Goal: Task Accomplishment & Management: Use online tool/utility

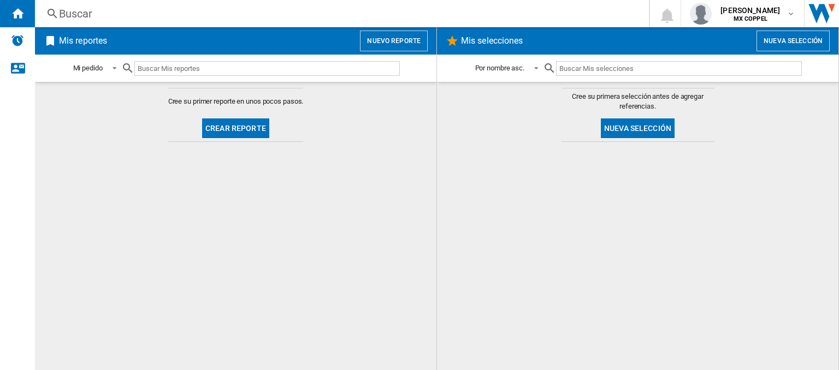
click at [249, 132] on button "Crear reporte" at bounding box center [235, 129] width 67 height 20
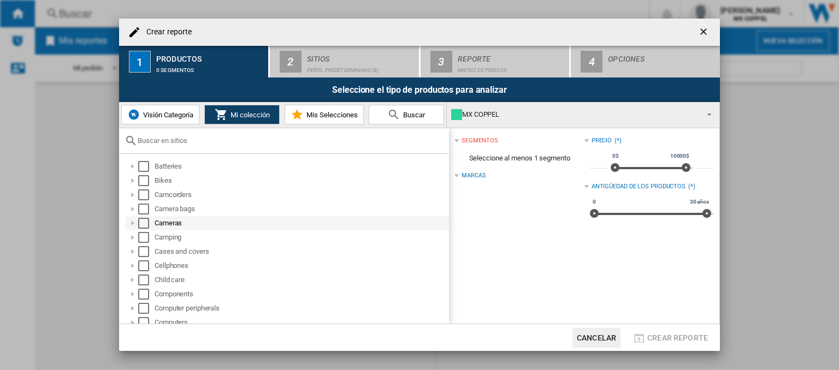
click at [133, 223] on div at bounding box center [132, 223] width 11 height 11
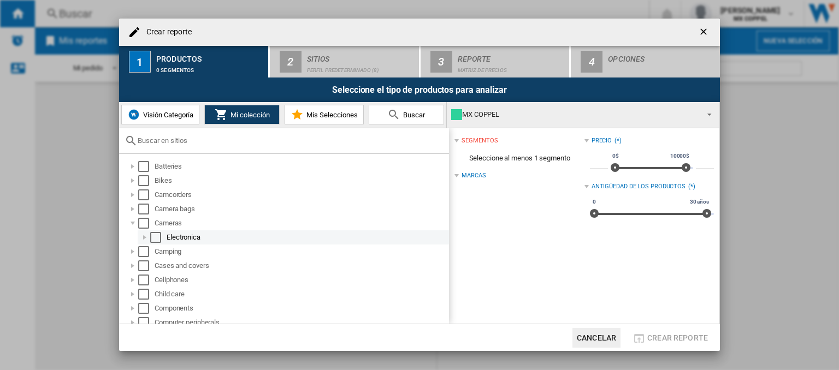
click at [140, 237] on div at bounding box center [144, 237] width 11 height 11
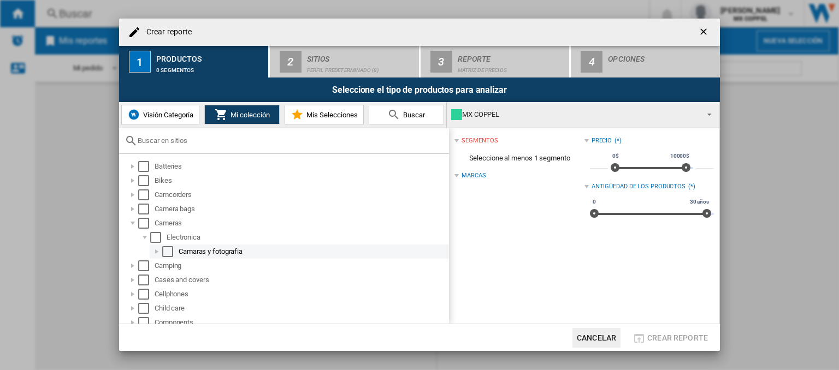
click at [153, 250] on div at bounding box center [156, 251] width 11 height 11
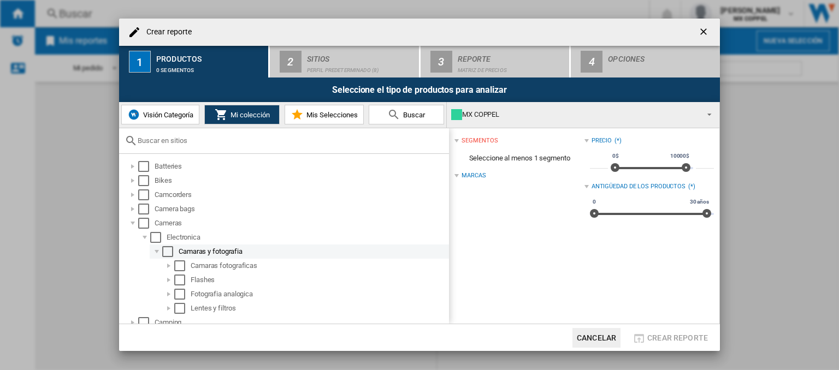
scroll to position [55, 0]
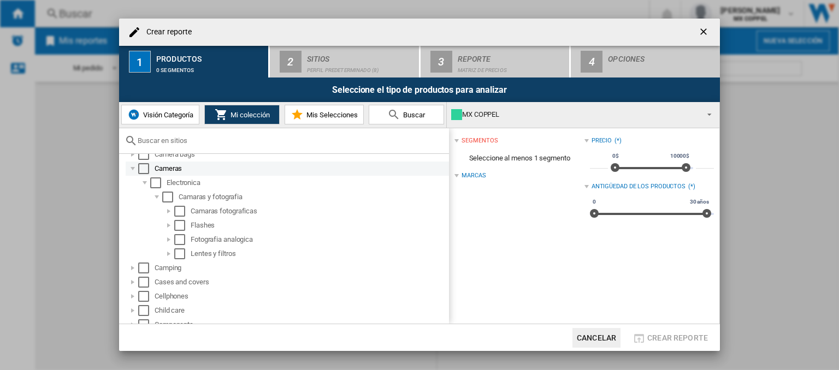
click at [144, 171] on div "Select" at bounding box center [143, 168] width 11 height 11
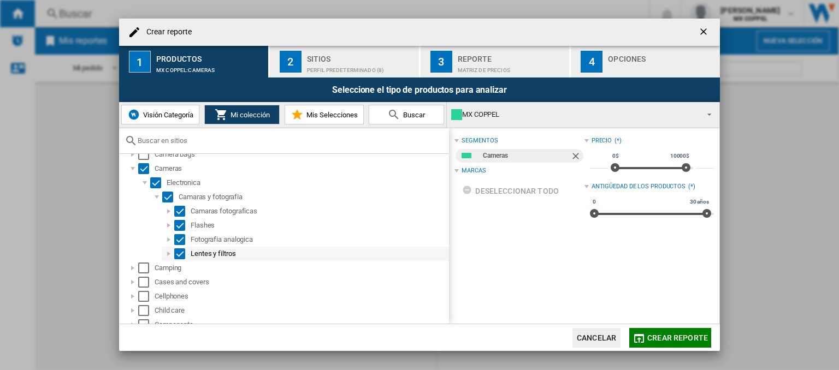
click at [166, 255] on div at bounding box center [168, 254] width 11 height 11
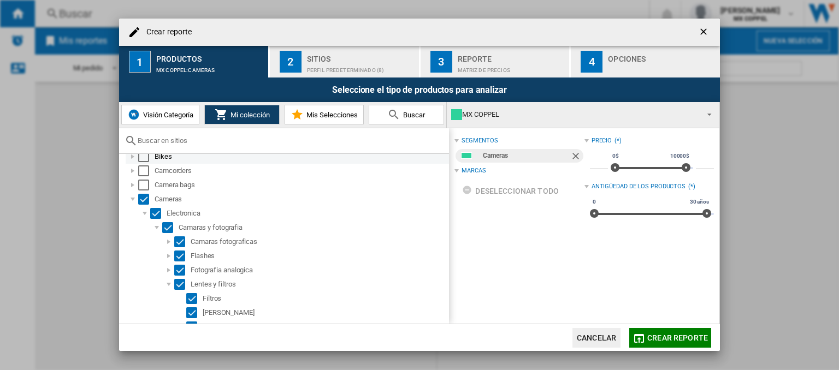
scroll to position [0, 0]
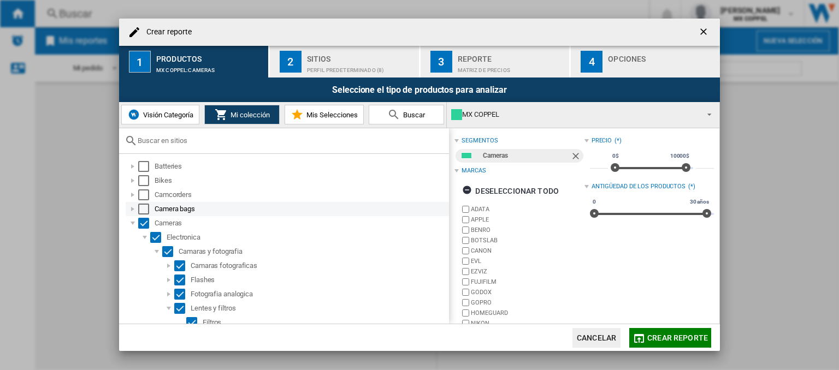
click at [131, 209] on div at bounding box center [132, 209] width 11 height 11
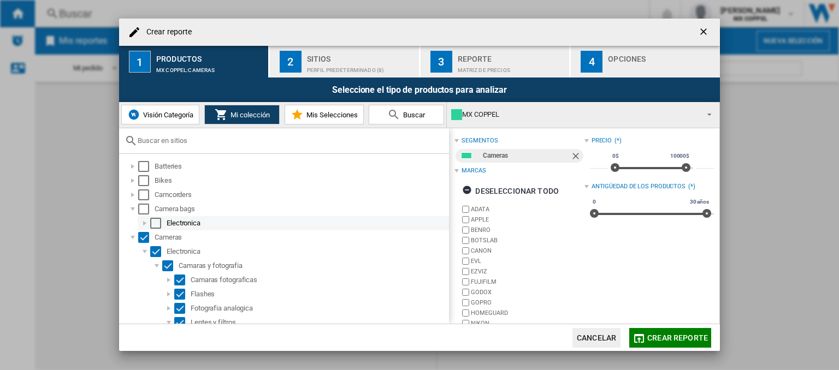
click at [143, 223] on div at bounding box center [144, 223] width 11 height 11
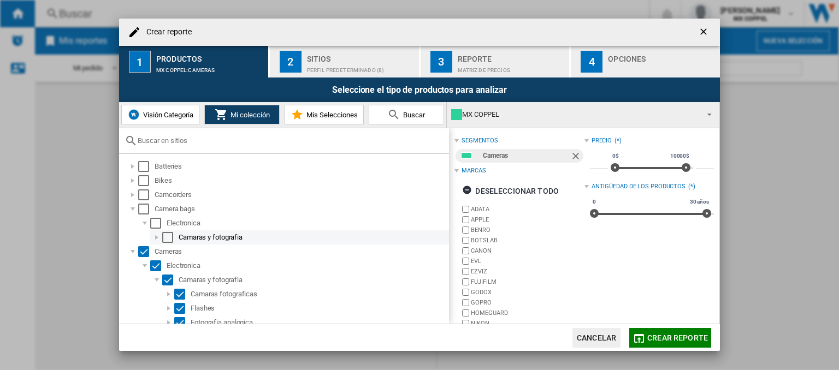
click at [155, 236] on div at bounding box center [156, 237] width 11 height 11
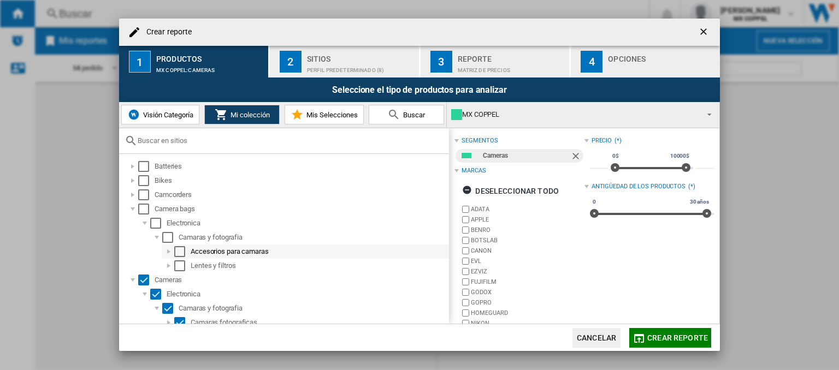
click at [168, 253] on div at bounding box center [168, 251] width 11 height 11
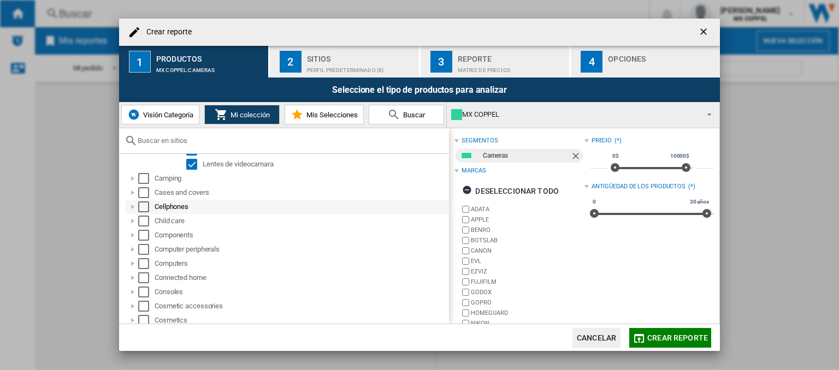
scroll to position [273, 0]
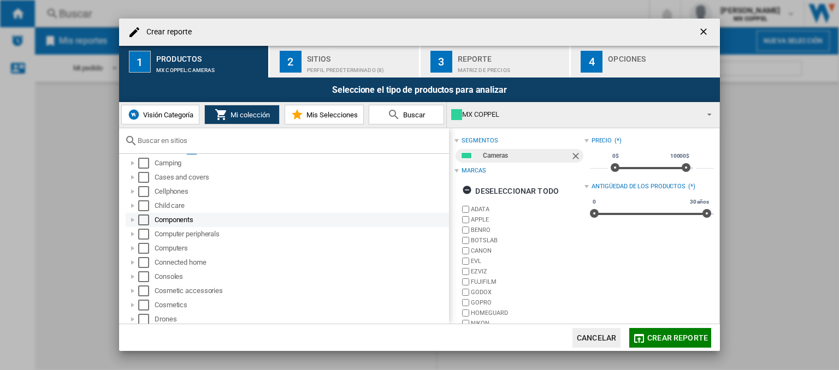
click at [131, 217] on div at bounding box center [132, 220] width 11 height 11
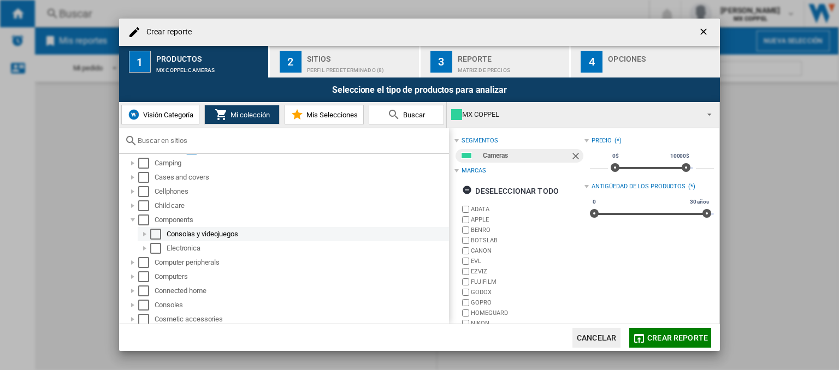
click at [145, 235] on div at bounding box center [144, 234] width 11 height 11
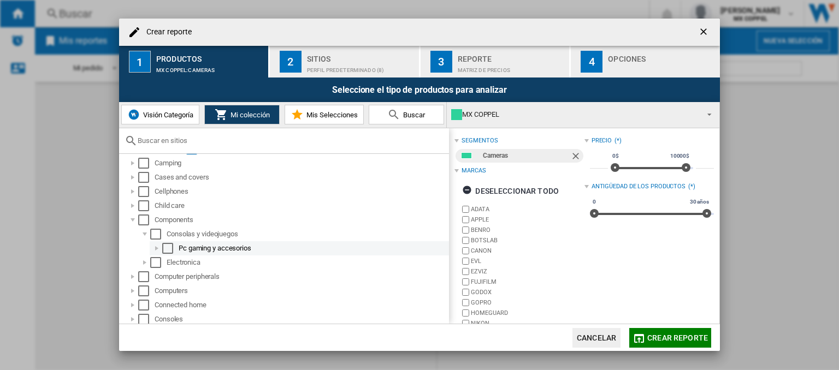
click at [154, 248] on div at bounding box center [156, 248] width 11 height 11
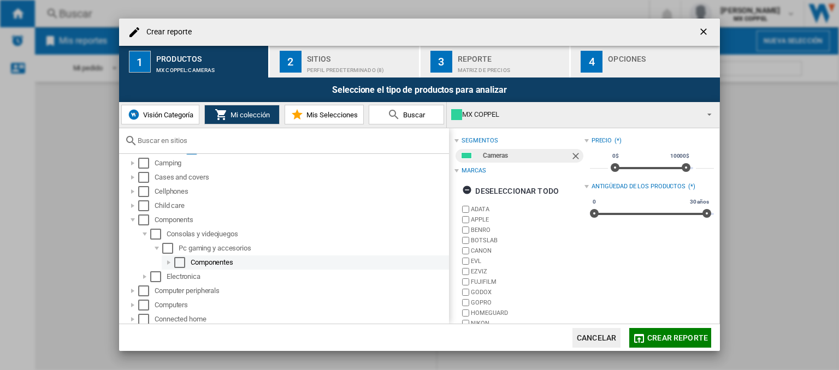
click at [169, 261] on div at bounding box center [168, 262] width 11 height 11
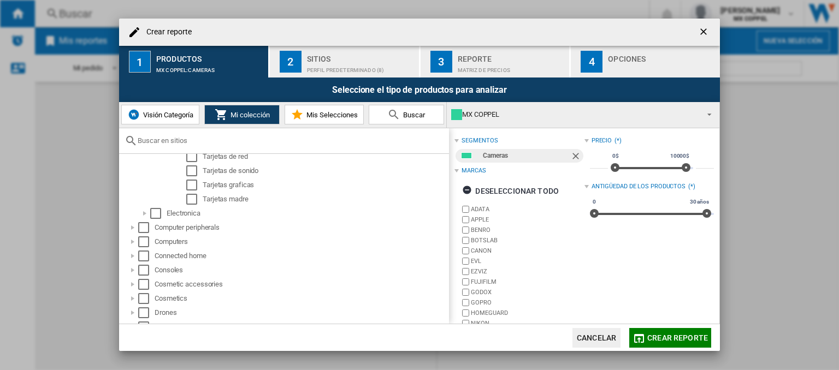
scroll to position [492, 0]
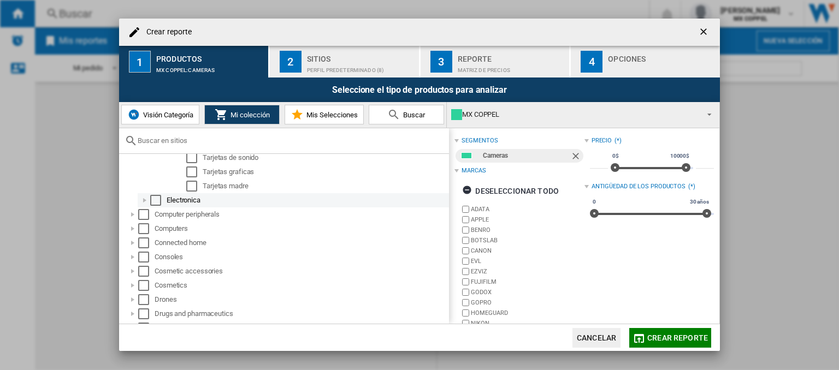
click at [144, 204] on div at bounding box center [144, 200] width 11 height 11
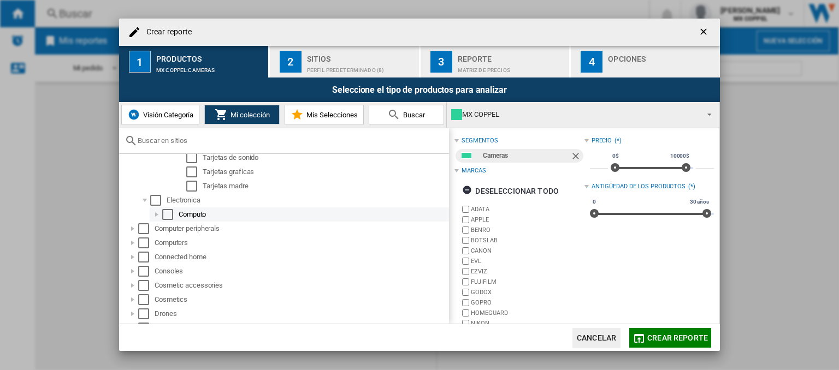
click at [153, 215] on div at bounding box center [156, 214] width 11 height 11
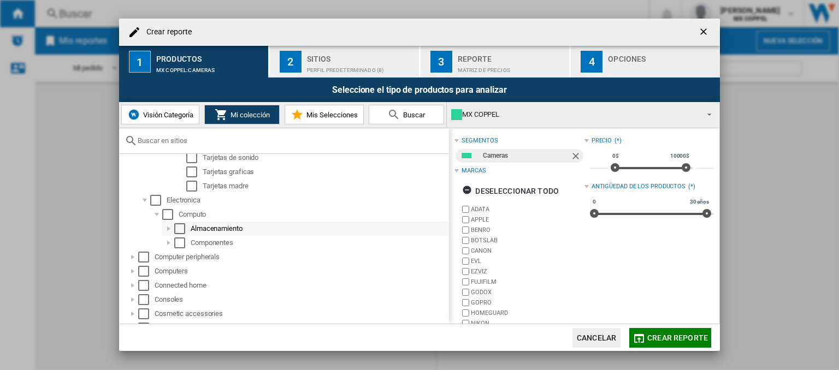
click at [164, 226] on div at bounding box center [168, 228] width 11 height 11
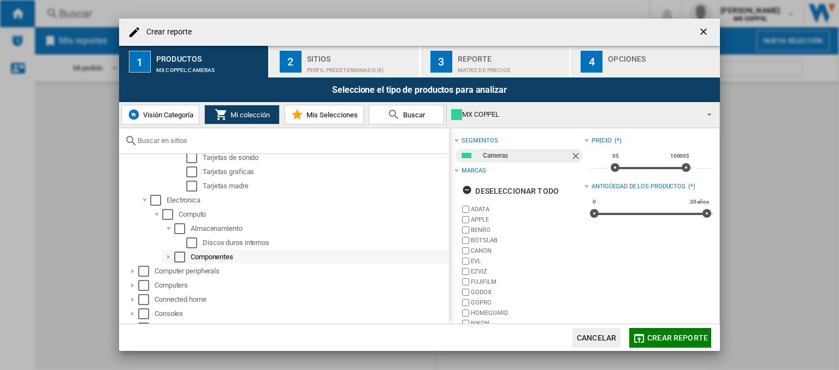
click at [164, 255] on div at bounding box center [168, 257] width 11 height 11
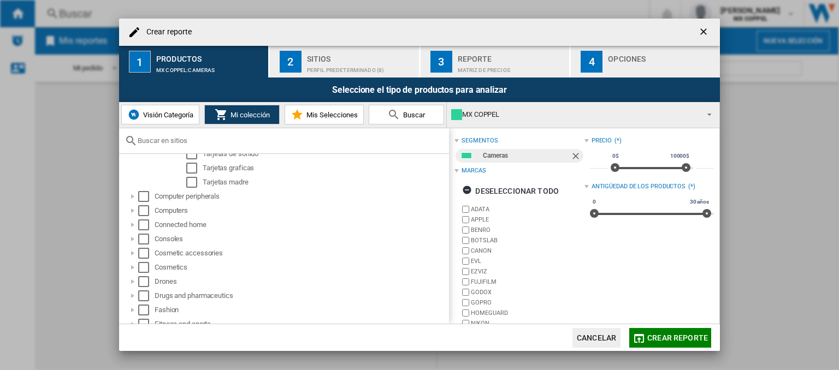
scroll to position [710, 0]
click at [129, 194] on div at bounding box center [132, 195] width 11 height 11
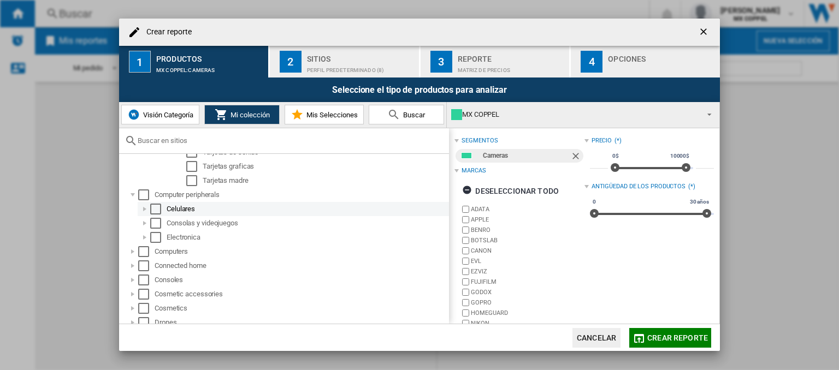
click at [144, 209] on div at bounding box center [144, 209] width 11 height 11
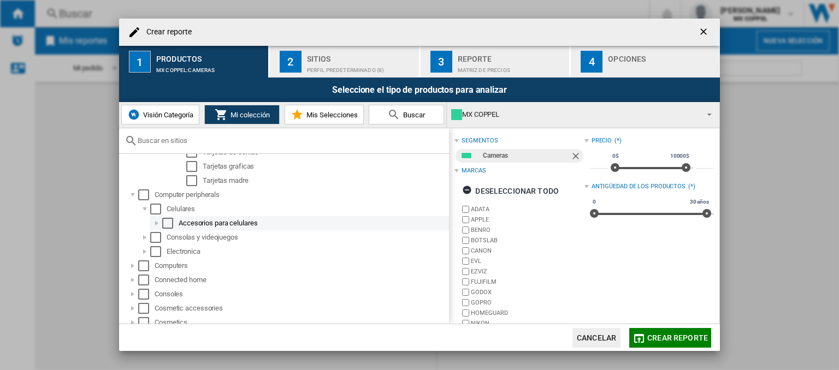
click at [157, 222] on div at bounding box center [156, 223] width 11 height 11
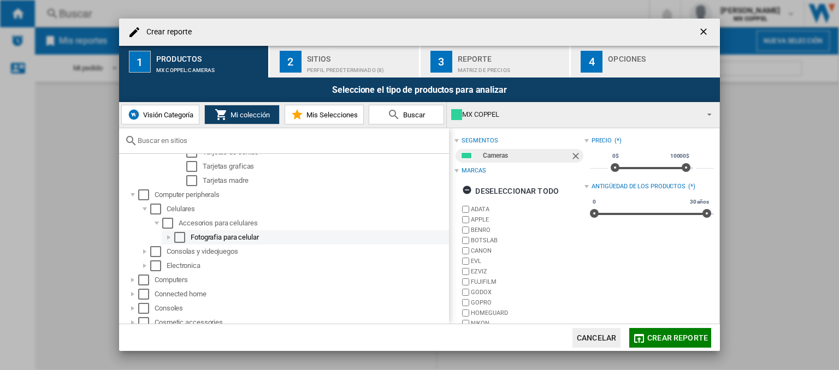
click at [170, 239] on div at bounding box center [168, 237] width 11 height 11
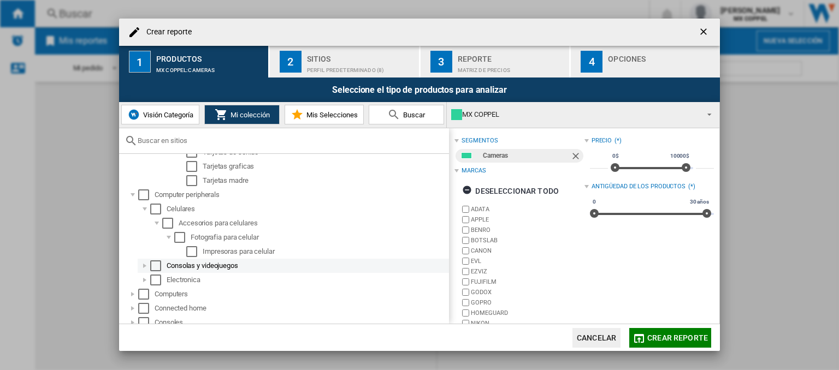
click at [142, 268] on div at bounding box center [144, 266] width 11 height 11
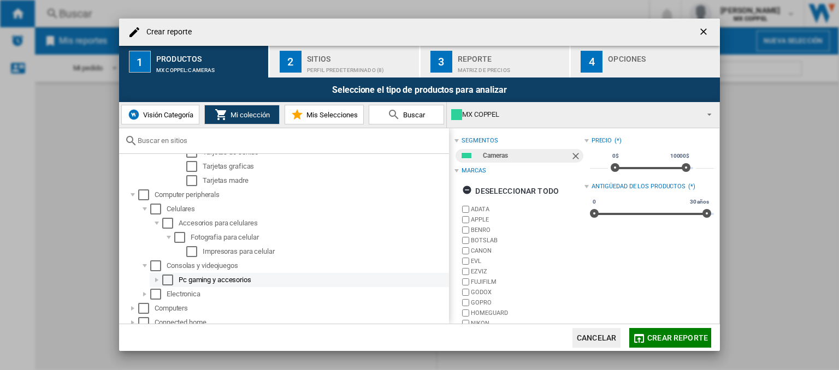
click at [153, 281] on div at bounding box center [156, 280] width 11 height 11
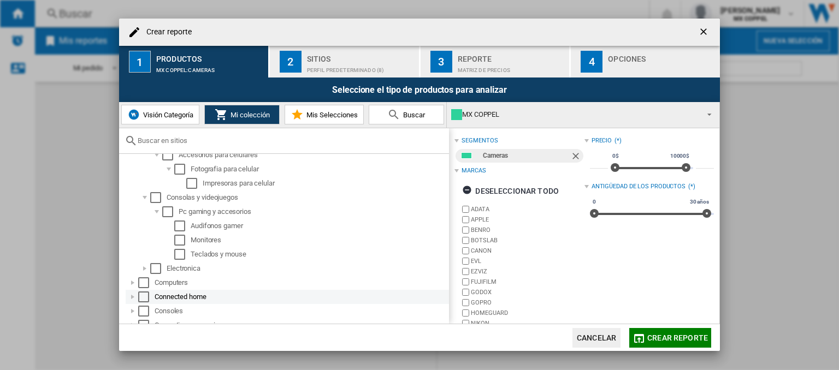
scroll to position [765, 0]
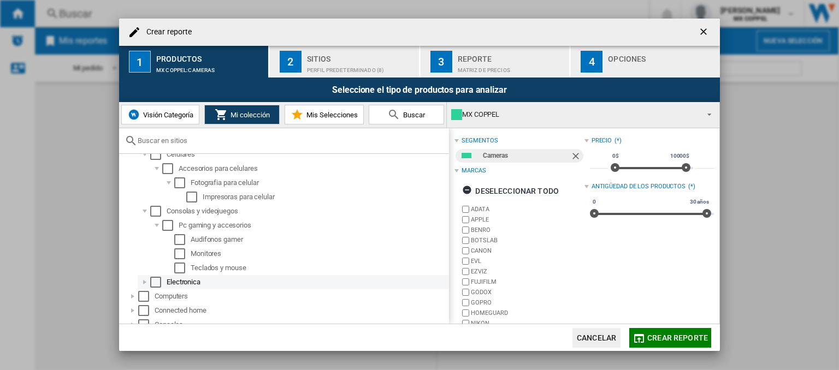
click at [144, 283] on div at bounding box center [144, 282] width 11 height 11
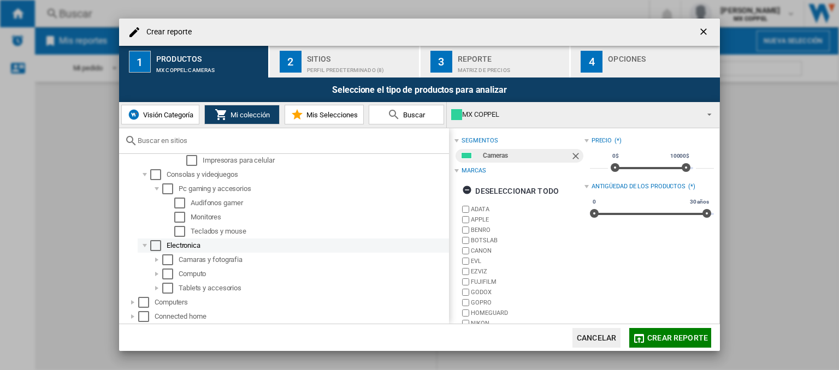
scroll to position [819, 0]
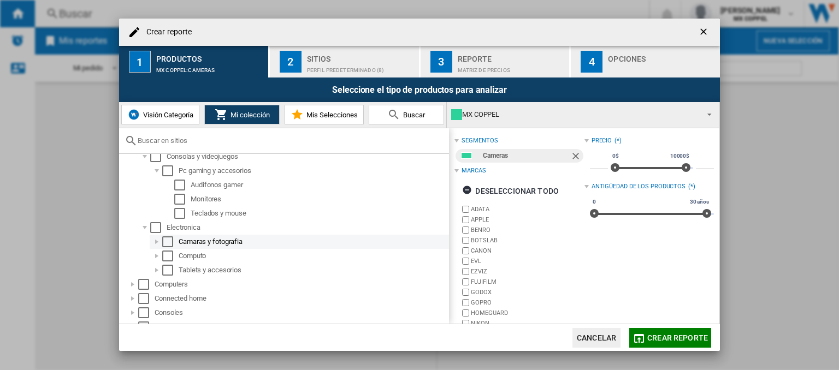
click at [155, 244] on div at bounding box center [156, 241] width 11 height 11
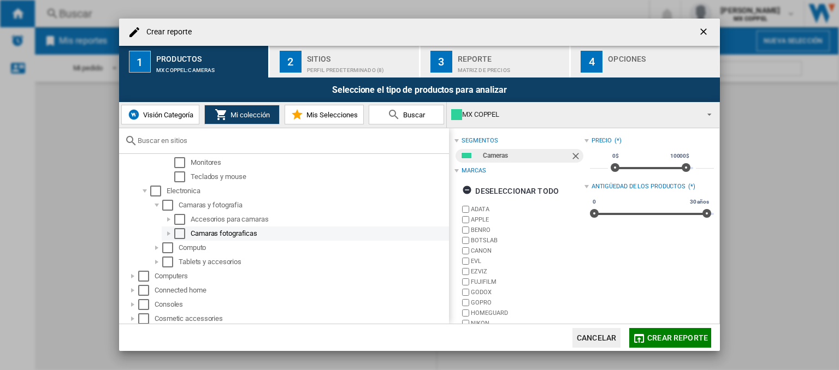
scroll to position [874, 0]
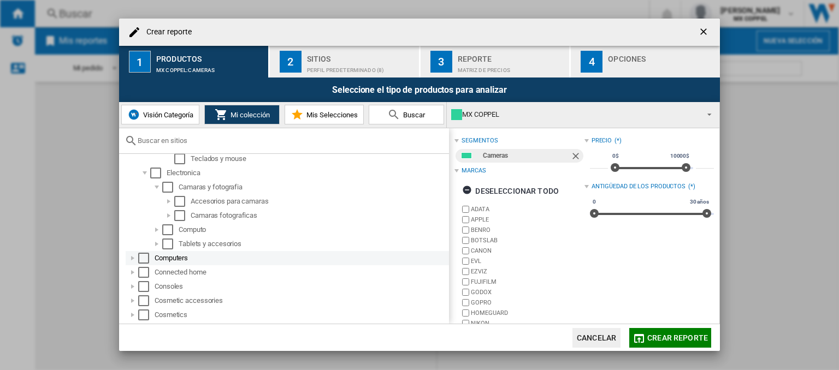
click at [133, 260] on div at bounding box center [132, 258] width 11 height 11
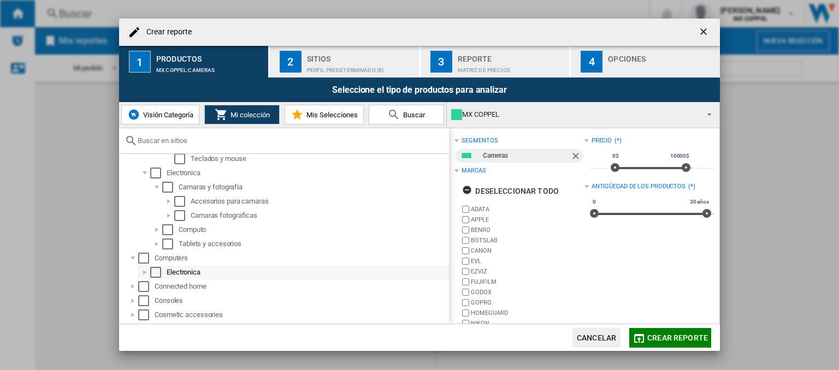
click at [144, 269] on div at bounding box center [144, 272] width 11 height 11
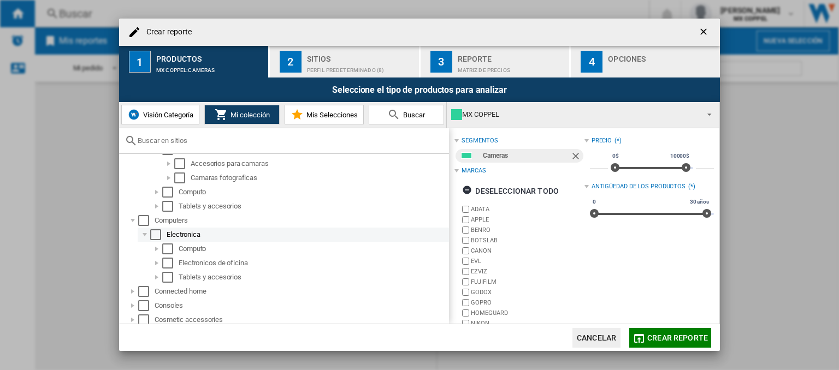
scroll to position [928, 0]
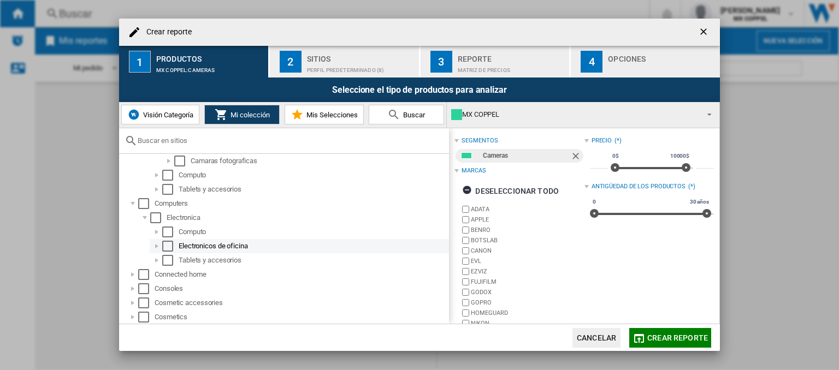
click at [157, 241] on div at bounding box center [156, 246] width 11 height 11
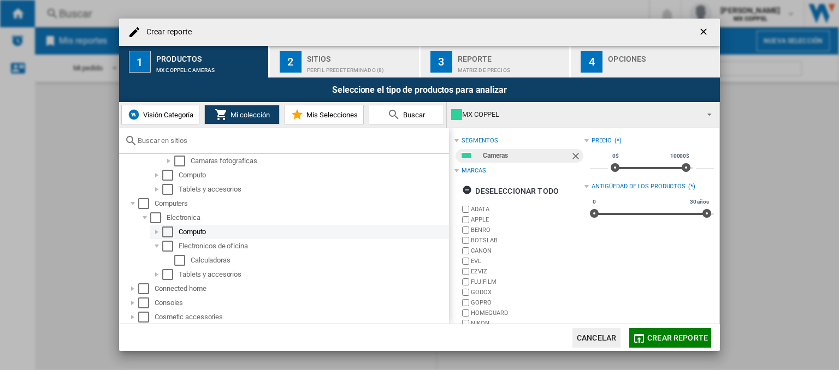
click at [157, 234] on div at bounding box center [156, 232] width 11 height 11
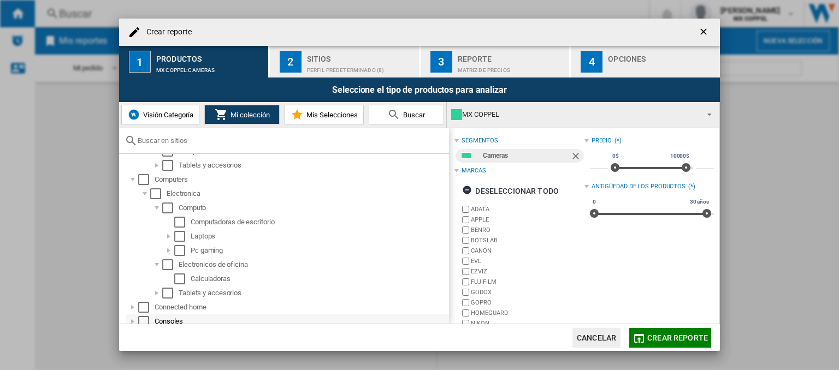
scroll to position [983, 0]
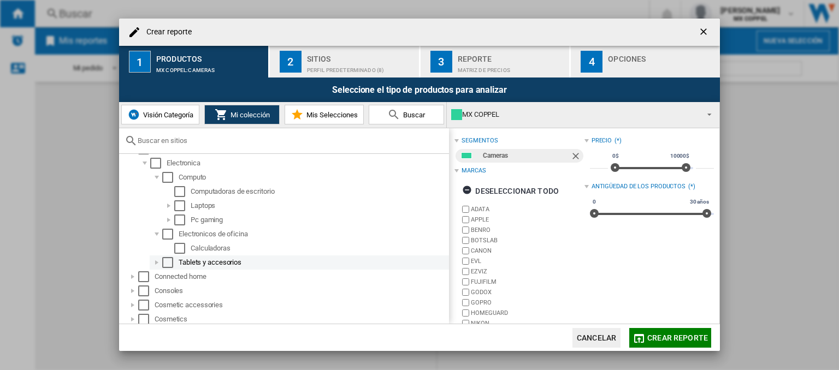
click at [155, 262] on div at bounding box center [156, 262] width 11 height 11
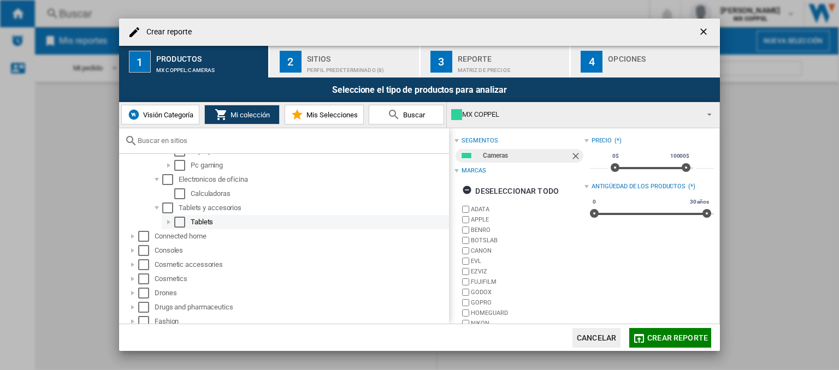
click at [166, 222] on div at bounding box center [168, 222] width 11 height 11
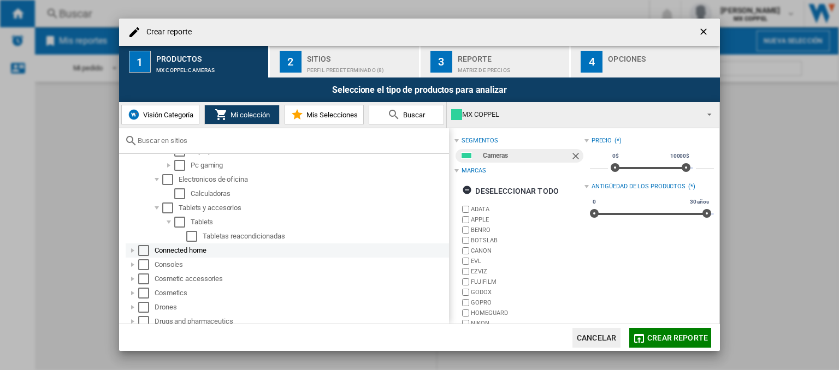
click at [128, 250] on div at bounding box center [132, 250] width 11 height 11
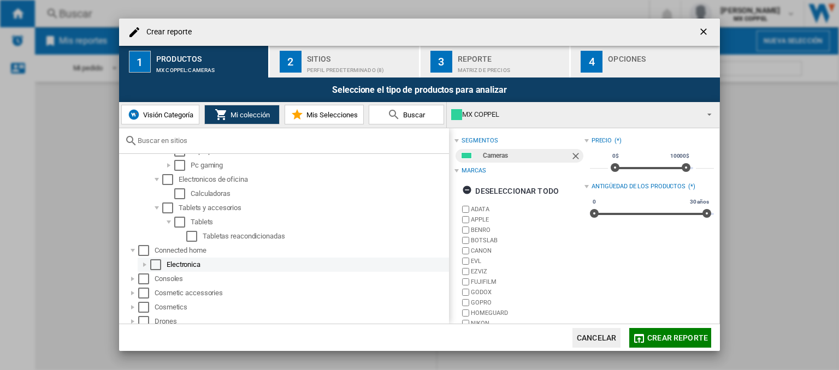
click at [140, 262] on div at bounding box center [144, 264] width 11 height 11
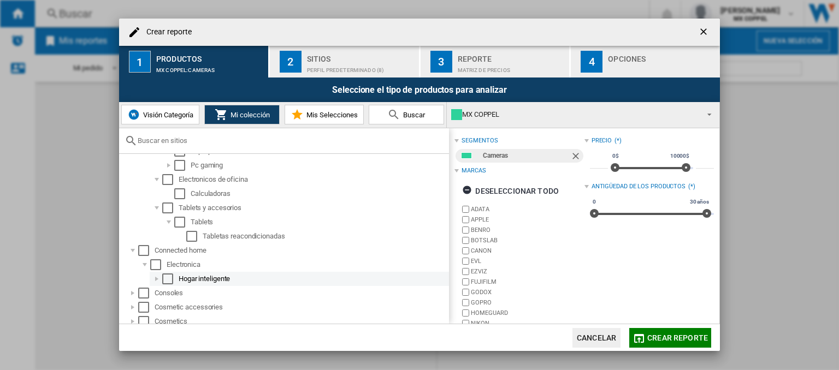
click at [151, 279] on div "Hogar inteligente" at bounding box center [299, 279] width 299 height 14
click at [155, 279] on div at bounding box center [156, 279] width 11 height 11
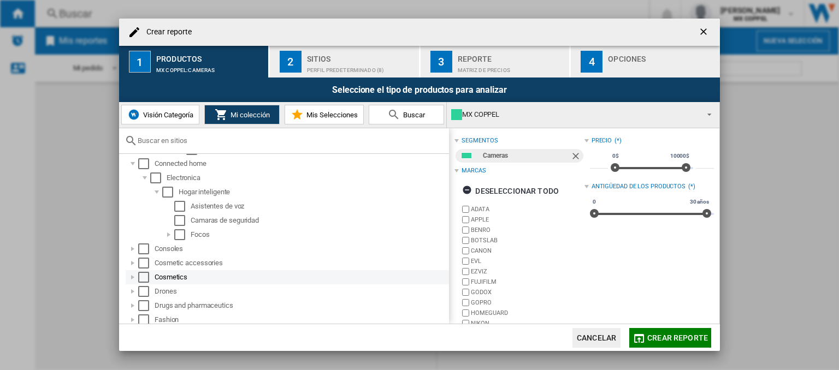
scroll to position [1147, 0]
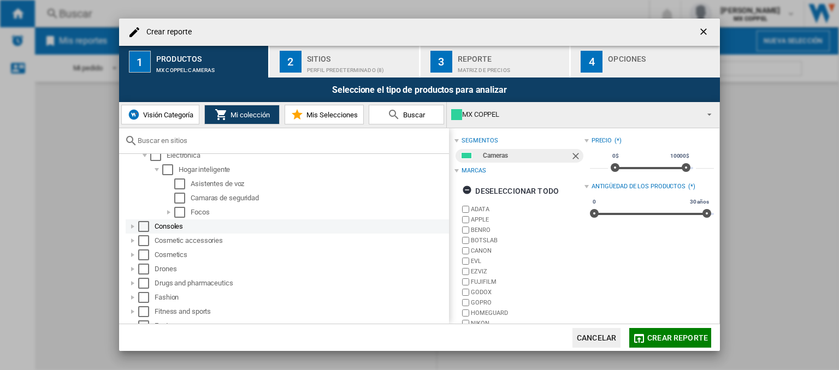
click at [131, 227] on div at bounding box center [132, 226] width 11 height 11
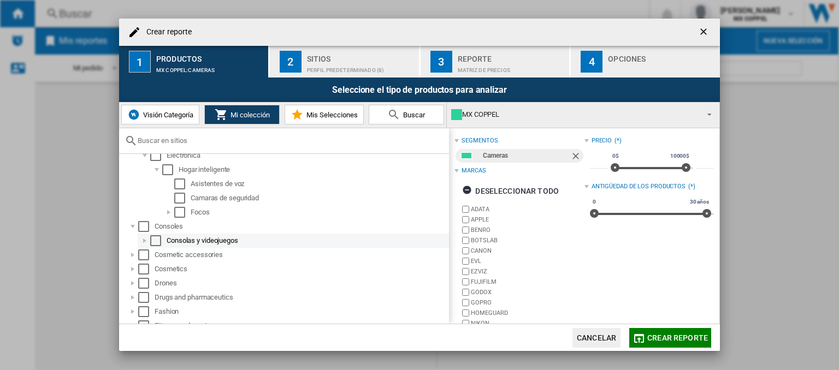
click at [142, 239] on div at bounding box center [144, 240] width 11 height 11
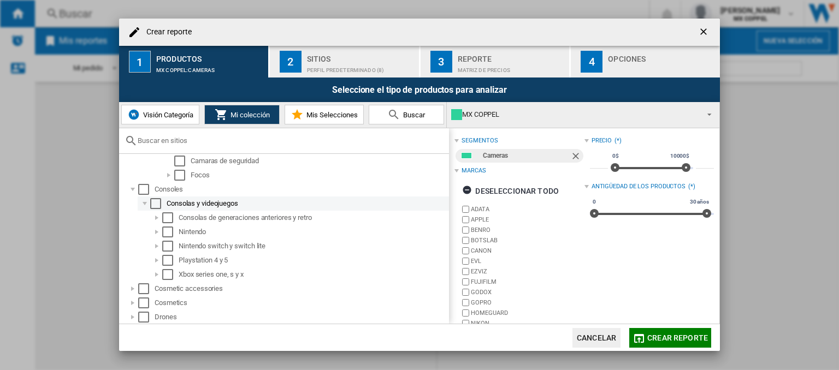
scroll to position [1202, 0]
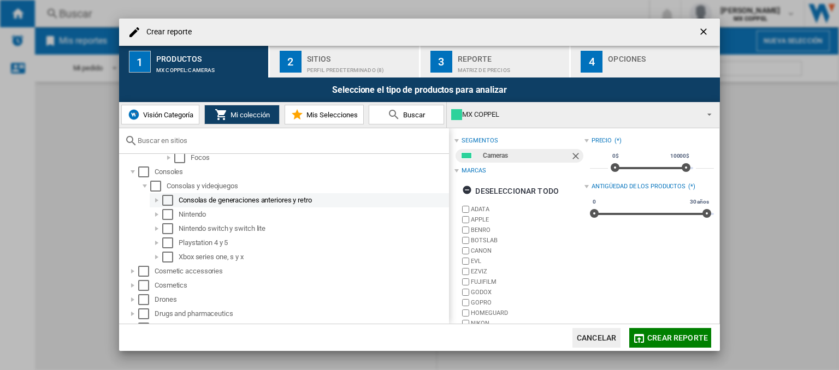
click at [153, 200] on div at bounding box center [156, 200] width 11 height 11
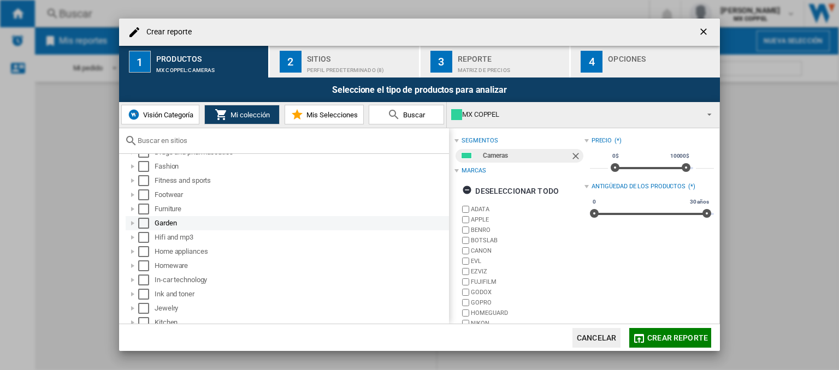
scroll to position [1365, 0]
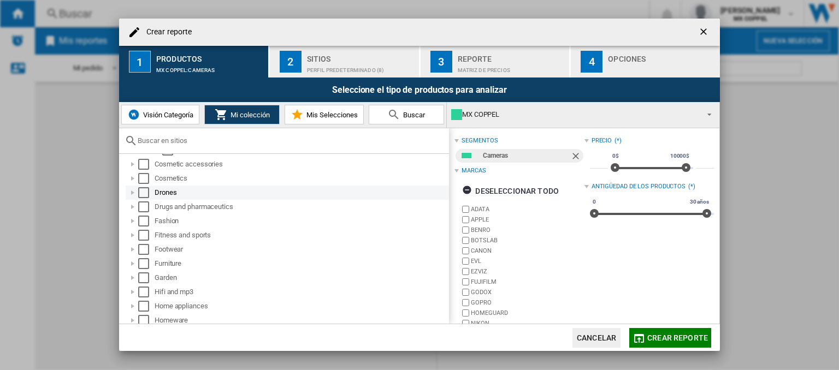
click at [133, 194] on div at bounding box center [132, 192] width 11 height 11
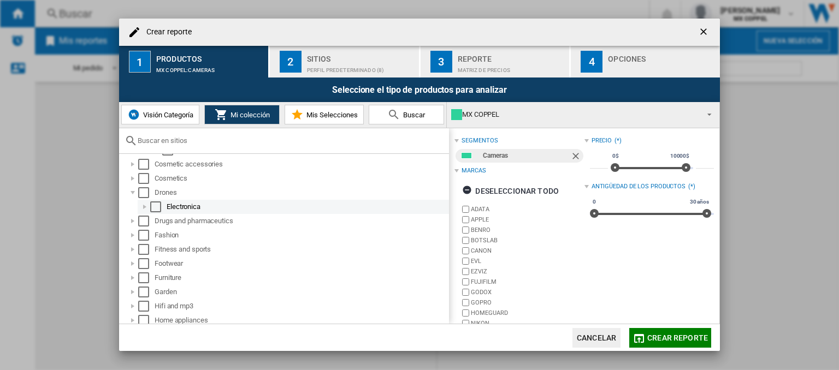
click at [145, 206] on div at bounding box center [144, 207] width 11 height 11
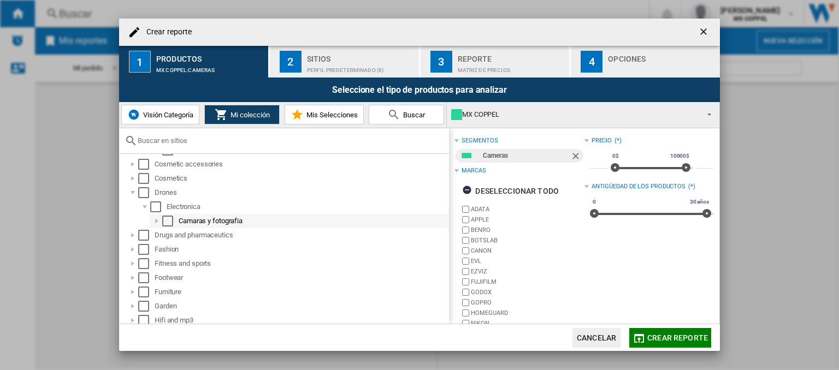
click at [158, 219] on div at bounding box center [156, 221] width 11 height 11
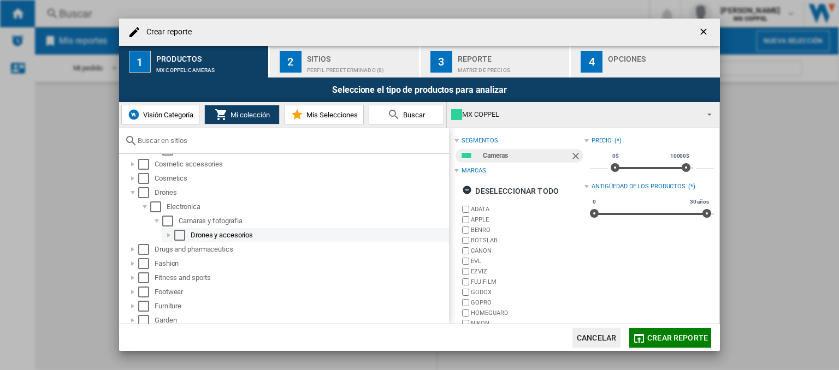
click at [169, 237] on div at bounding box center [168, 235] width 11 height 11
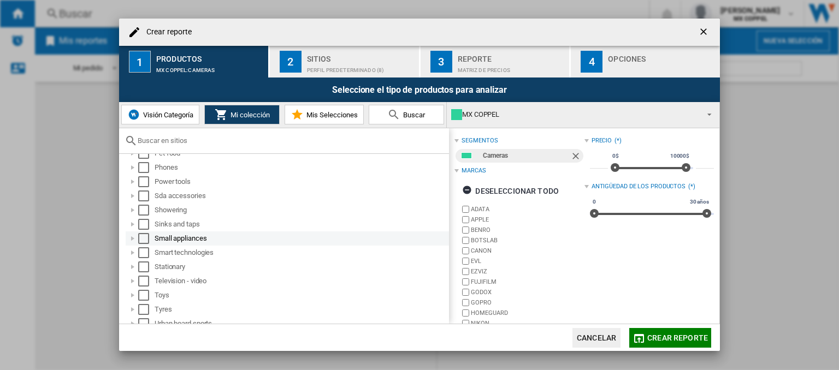
scroll to position [1852, 0]
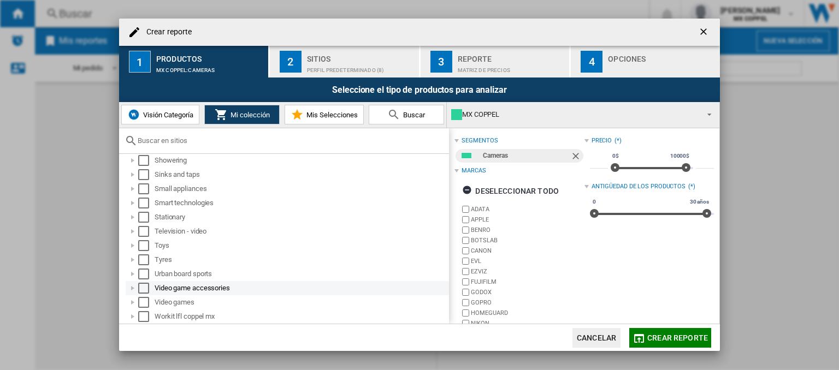
click at [129, 290] on div at bounding box center [132, 288] width 11 height 11
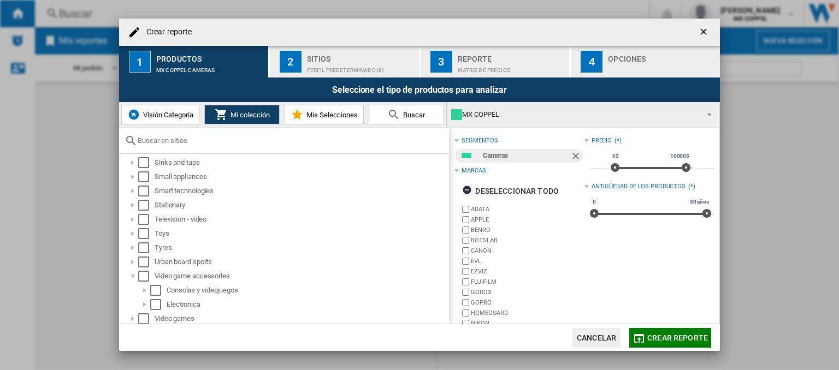
scroll to position [1880, 0]
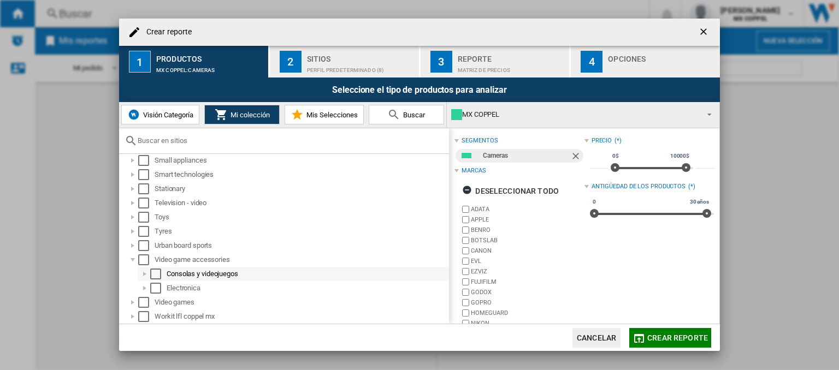
click at [144, 276] on div at bounding box center [144, 274] width 11 height 11
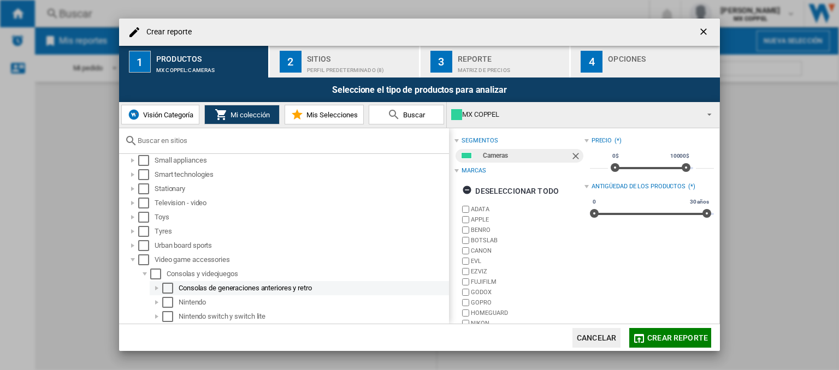
scroll to position [1979, 0]
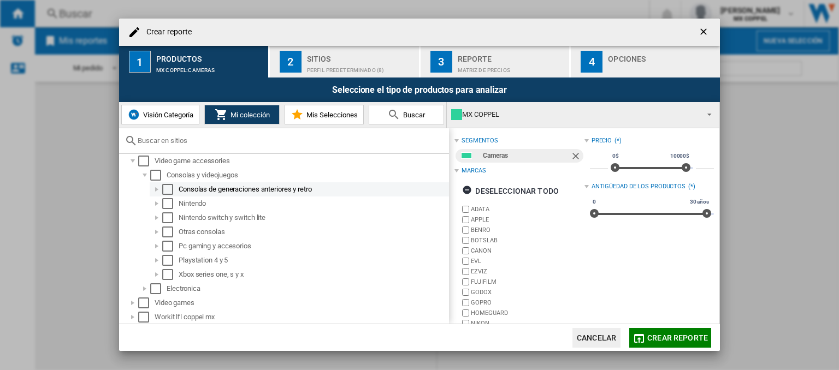
click at [156, 189] on div at bounding box center [156, 189] width 11 height 11
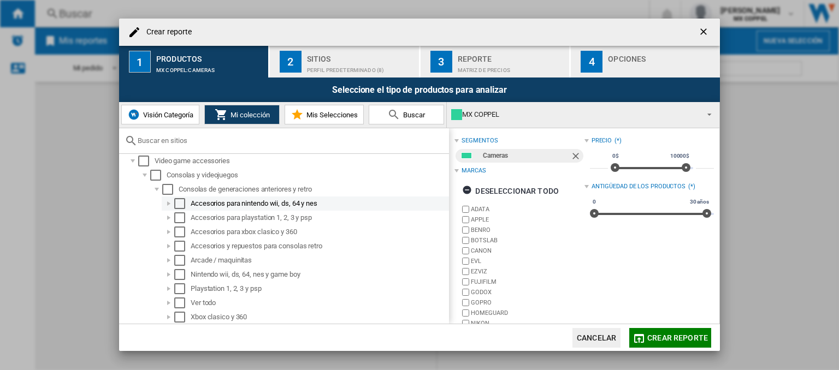
click at [169, 204] on div at bounding box center [168, 203] width 11 height 11
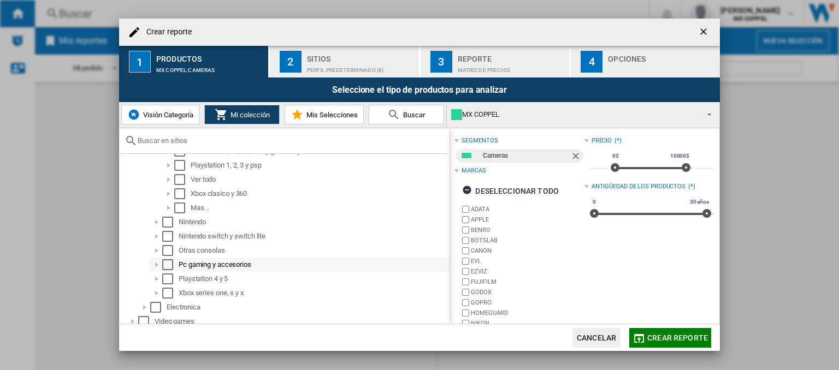
scroll to position [2164, 0]
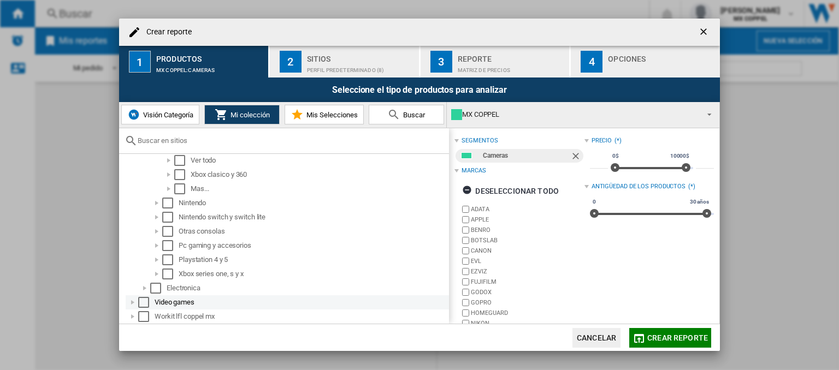
click at [133, 304] on div at bounding box center [132, 302] width 11 height 11
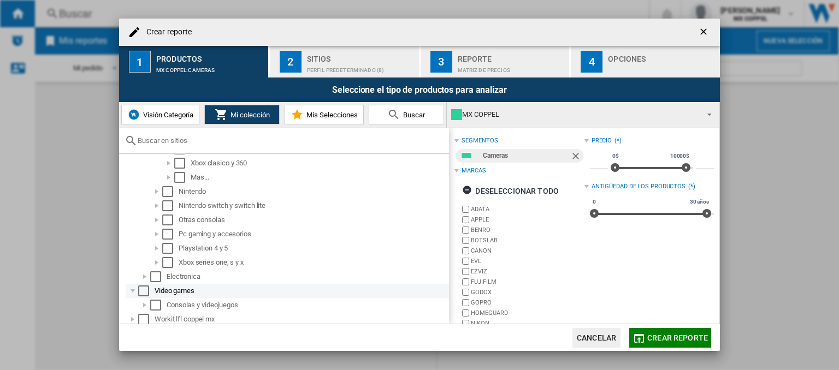
scroll to position [2178, 0]
click at [146, 303] on div at bounding box center [144, 303] width 11 height 11
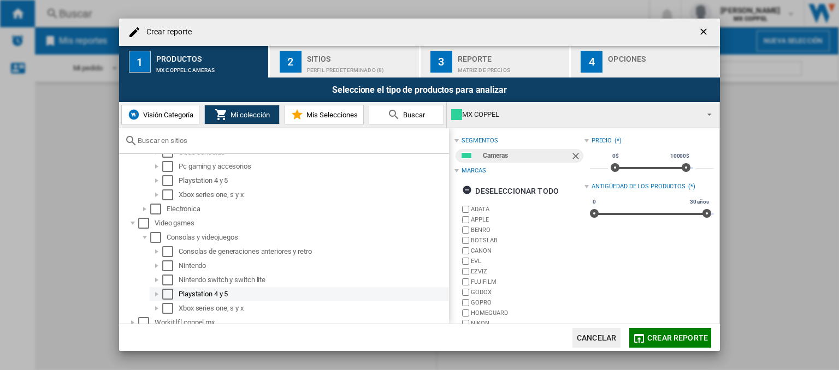
scroll to position [2250, 0]
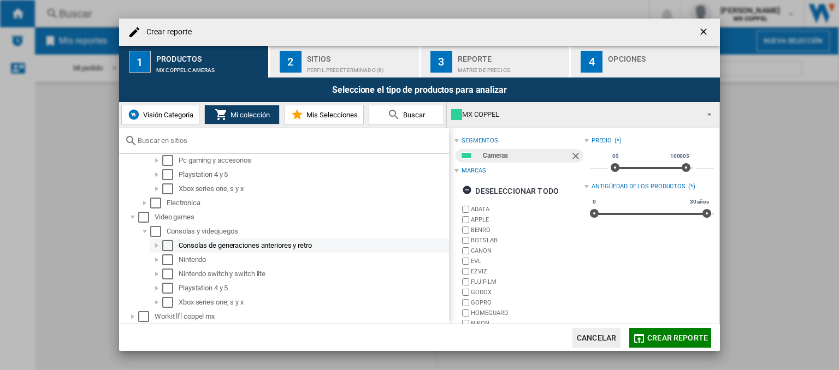
click at [154, 246] on div at bounding box center [156, 245] width 11 height 11
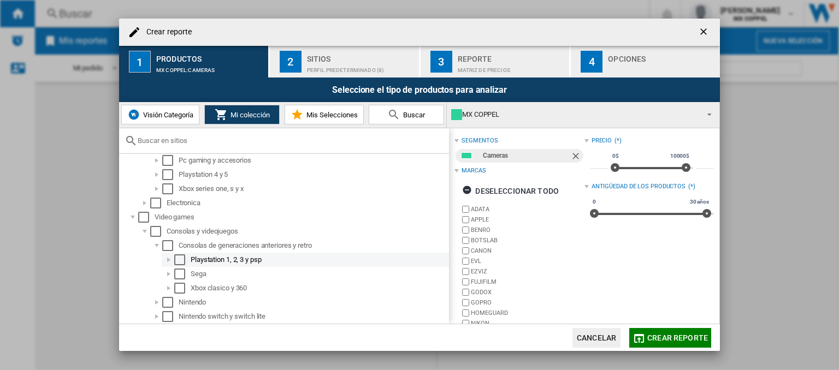
click at [167, 261] on div at bounding box center [168, 260] width 11 height 11
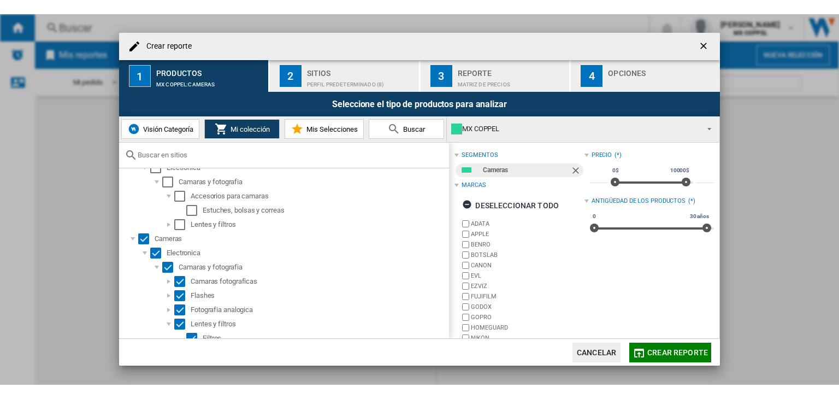
scroll to position [0, 0]
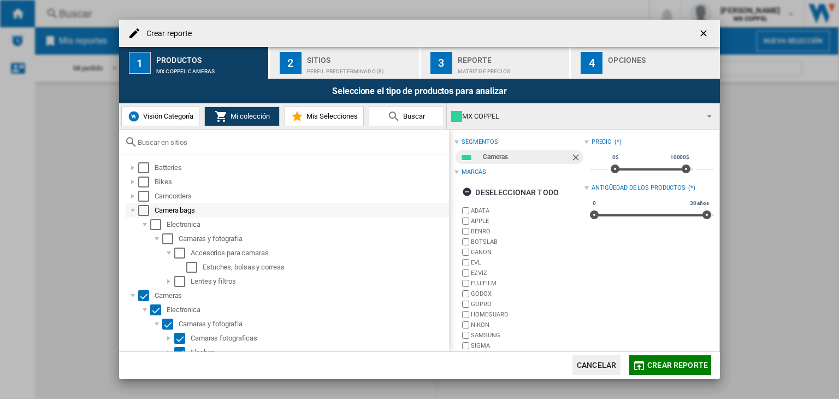
click at [132, 214] on div at bounding box center [132, 210] width 11 height 11
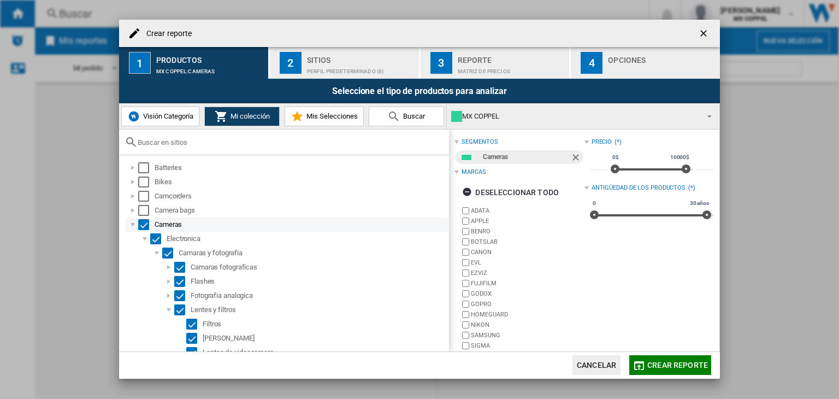
click at [133, 223] on div at bounding box center [132, 224] width 11 height 11
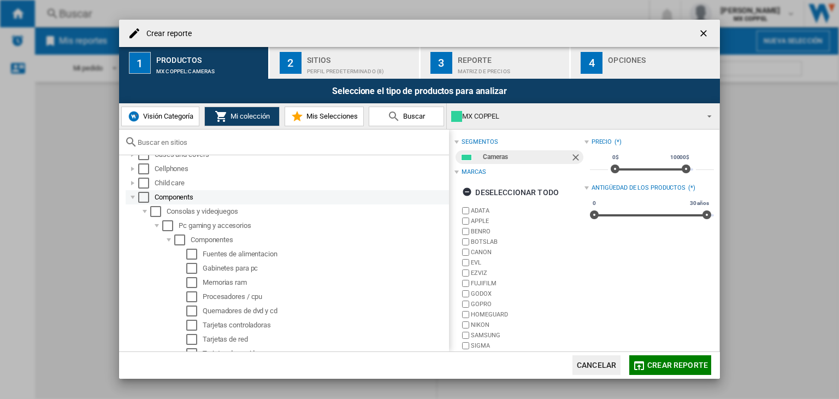
scroll to position [109, 0]
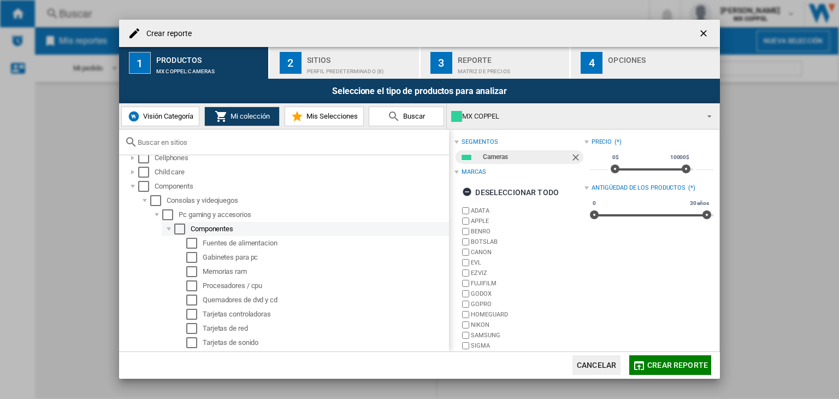
click at [169, 230] on div at bounding box center [168, 228] width 11 height 11
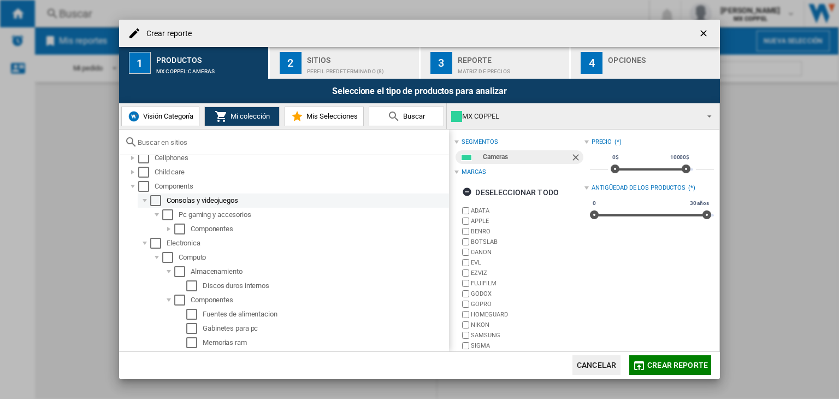
click at [141, 200] on div at bounding box center [144, 200] width 11 height 11
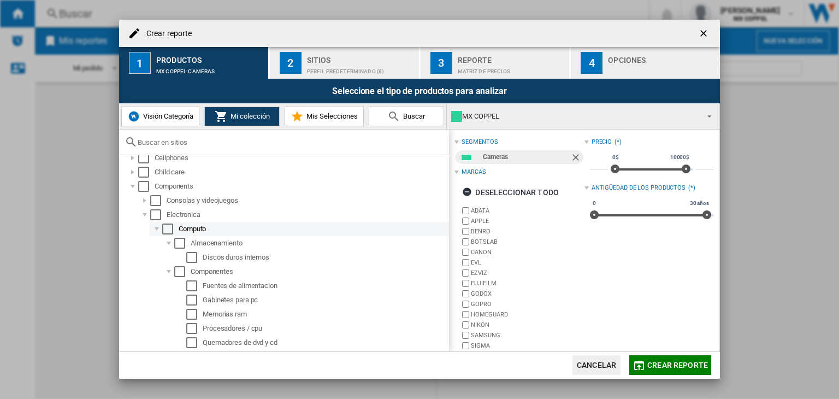
click at [153, 229] on div at bounding box center [156, 228] width 11 height 11
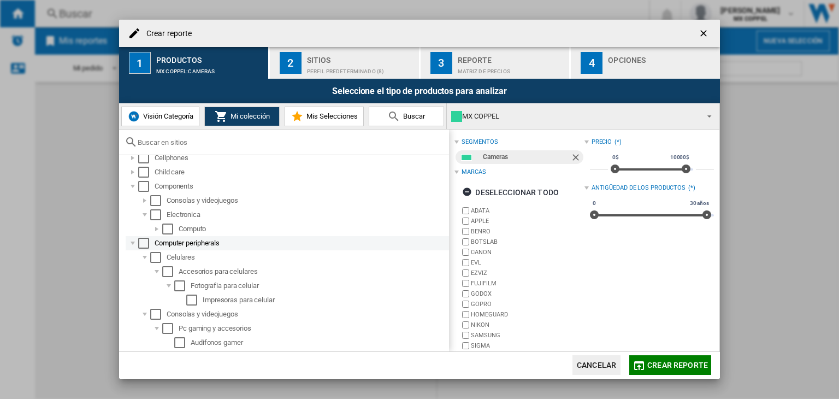
click at [133, 245] on div at bounding box center [132, 243] width 11 height 11
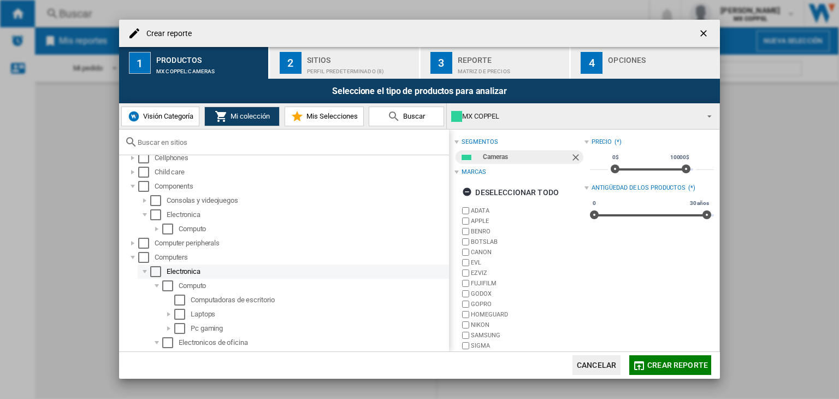
click at [140, 269] on div at bounding box center [144, 271] width 11 height 11
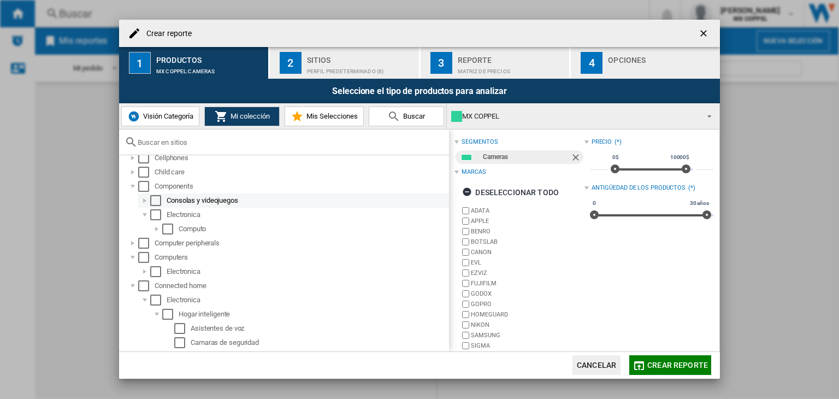
click at [144, 201] on div at bounding box center [144, 200] width 11 height 11
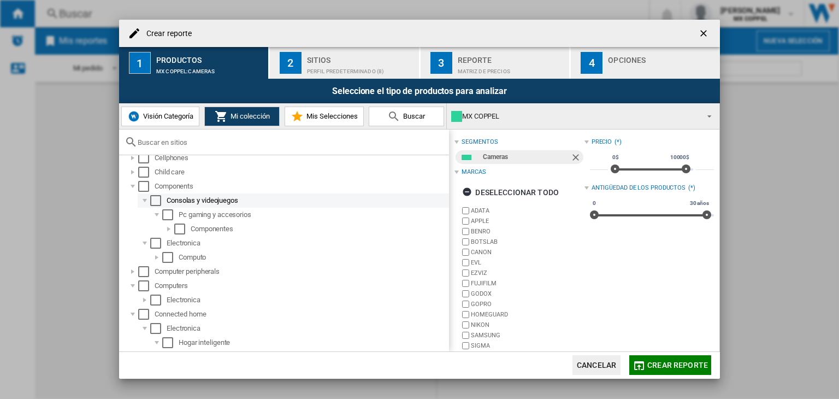
click at [144, 201] on div at bounding box center [144, 200] width 11 height 11
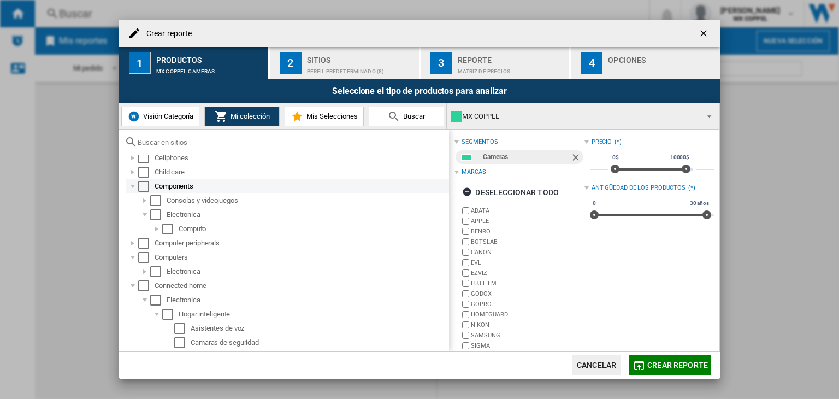
click at [131, 186] on div at bounding box center [132, 186] width 11 height 11
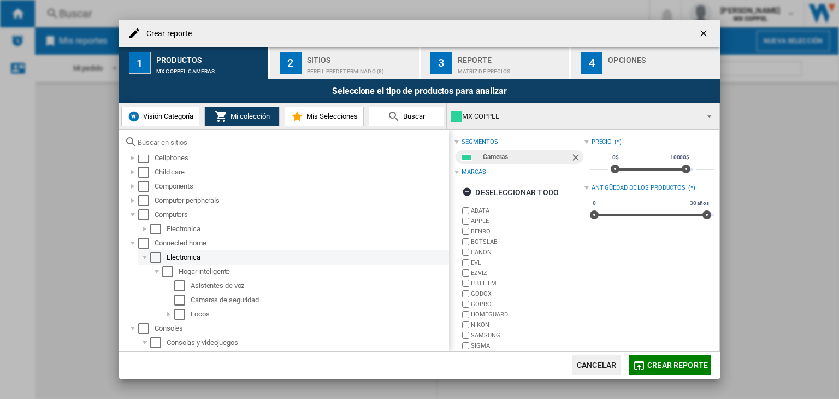
scroll to position [0, 0]
